Goal: Task Accomplishment & Management: Manage account settings

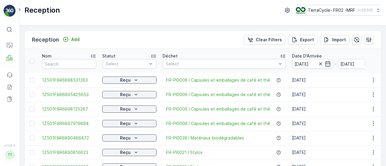
scroll to position [547, 0]
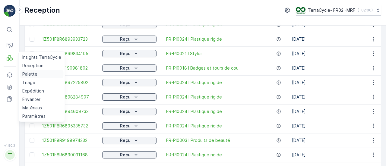
click at [34, 73] on p "Palette" at bounding box center [29, 74] width 15 height 6
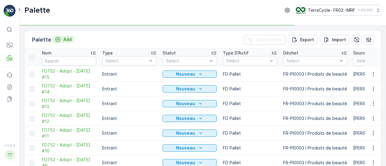
click at [68, 40] on p "Add" at bounding box center [67, 39] width 8 height 6
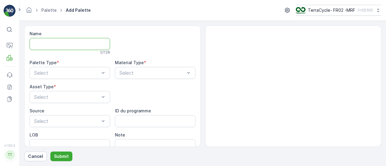
click at [64, 42] on input "Name" at bounding box center [70, 44] width 80 height 12
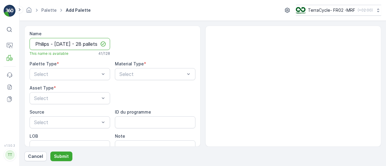
scroll to position [0, 28]
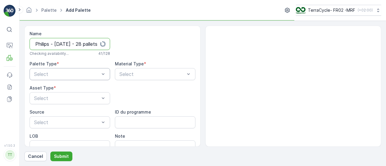
type input "FD750 - Philips - [DATE] - 28 pallets"
click at [74, 79] on div "Select" at bounding box center [70, 74] width 80 height 12
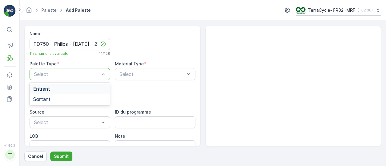
click at [65, 88] on div "Entrant" at bounding box center [69, 88] width 73 height 5
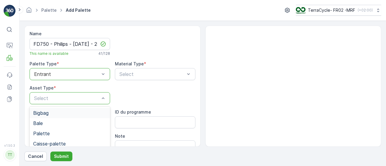
click at [73, 102] on div "Select" at bounding box center [70, 98] width 80 height 12
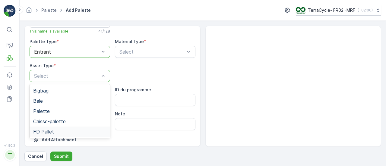
click at [73, 130] on div "FD Pallet" at bounding box center [69, 131] width 73 height 5
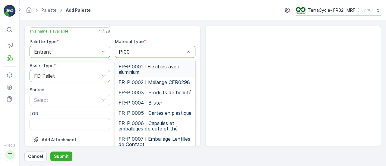
type input "PI008"
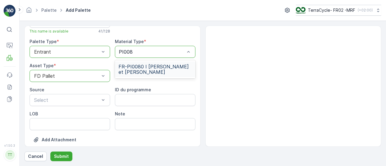
click at [158, 67] on span "FR-PI0080 I [PERSON_NAME] et [PERSON_NAME]" at bounding box center [154, 69] width 73 height 11
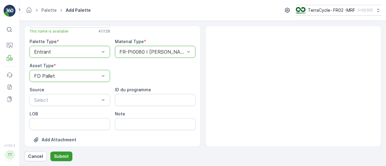
click at [58, 155] on p "Submit" at bounding box center [61, 156] width 15 height 6
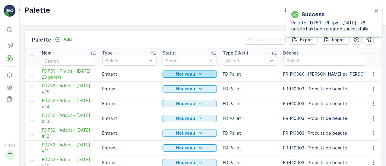
click at [195, 73] on div "Nouveau" at bounding box center [189, 74] width 49 height 6
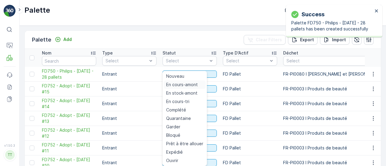
click at [183, 87] on span "En cours-amont" at bounding box center [182, 85] width 32 height 6
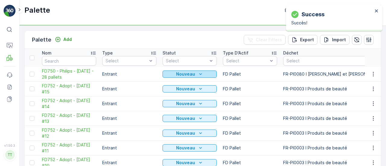
click at [197, 74] on icon "Nouveau" at bounding box center [200, 74] width 6 height 6
click at [57, 76] on span "FD750 - Philips - [DATE] - 28 pallets" at bounding box center [69, 74] width 54 height 12
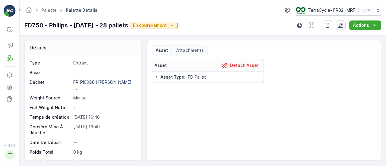
click at [343, 24] on icon "button" at bounding box center [341, 25] width 6 height 6
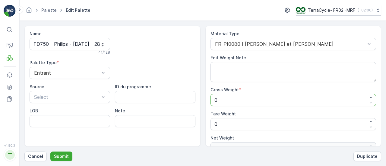
click at [236, 99] on Weight "0" at bounding box center [293, 100] width 166 height 12
type Weight "9"
type Weight "96"
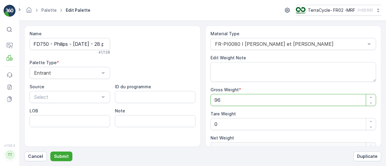
type Weight "0"
type Weight "96"
type Weight "960"
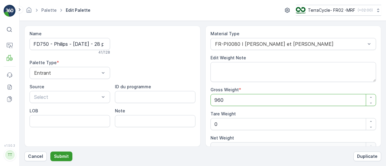
type Weight "960"
click at [63, 158] on p "Submit" at bounding box center [61, 156] width 15 height 6
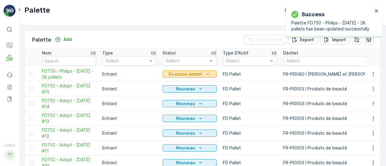
click at [201, 74] on p "En cours-amont" at bounding box center [185, 74] width 34 height 6
click at [199, 71] on p "En cours-amont" at bounding box center [185, 74] width 34 height 6
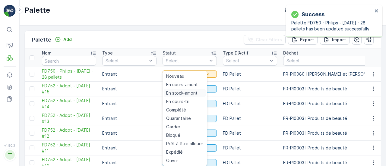
click at [183, 95] on span "En stock-amont" at bounding box center [181, 93] width 31 height 6
